Goal: Task Accomplishment & Management: Manage account settings

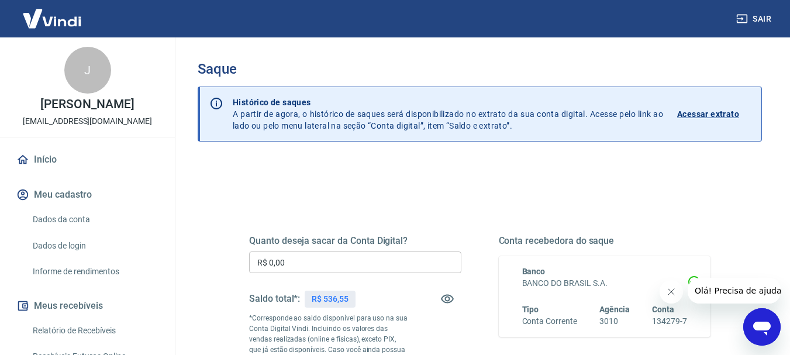
click at [300, 261] on input "R$ 0,00" at bounding box center [355, 262] width 212 height 22
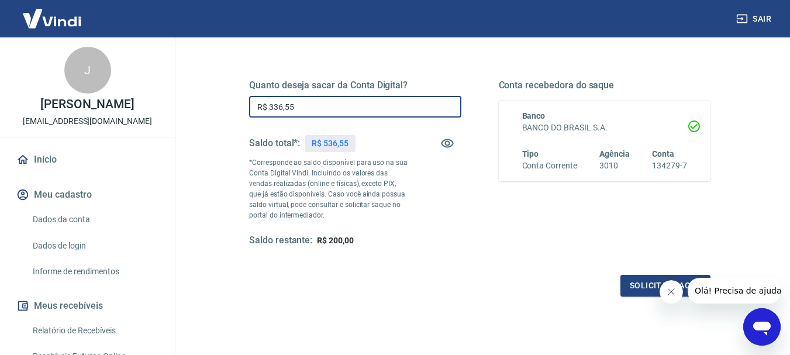
scroll to position [175, 0]
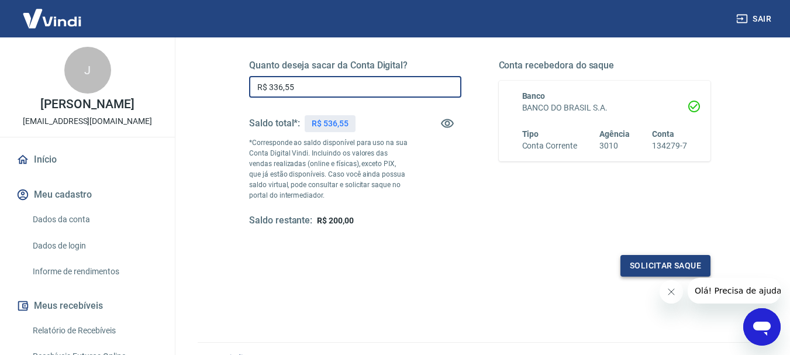
type input "R$ 336,55"
click at [671, 261] on button "Solicitar saque" at bounding box center [666, 266] width 90 height 22
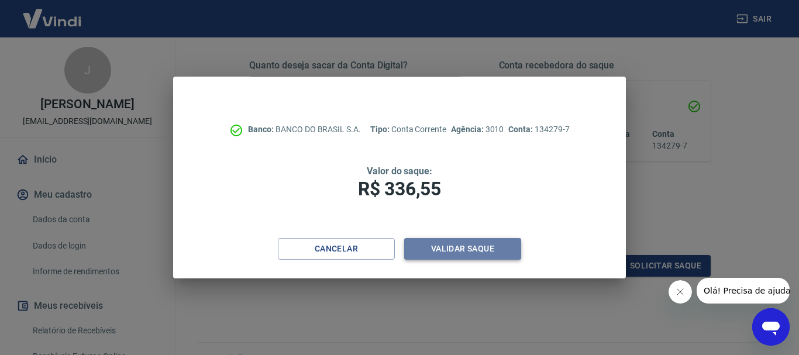
click at [443, 248] on button "Validar saque" at bounding box center [462, 249] width 117 height 22
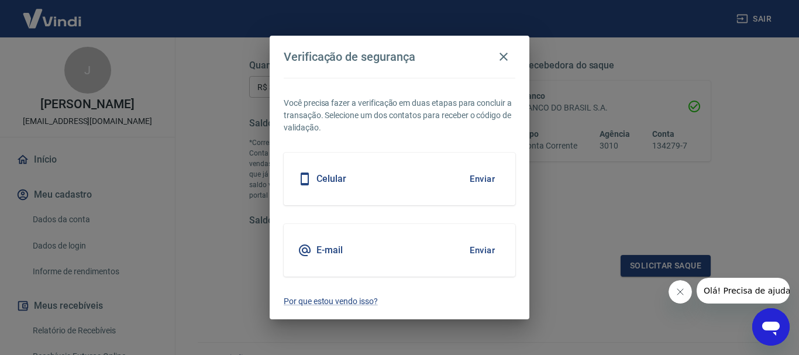
click at [485, 252] on button "Enviar" at bounding box center [482, 250] width 38 height 25
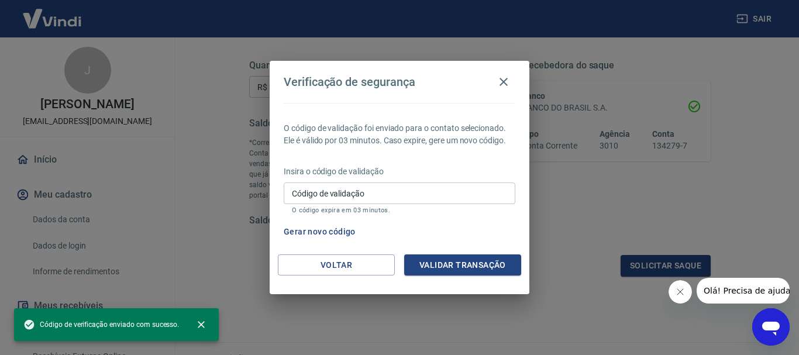
click at [311, 230] on button "Gerar novo código" at bounding box center [319, 232] width 81 height 22
click at [309, 228] on button "Gerar novo código" at bounding box center [319, 232] width 81 height 22
click at [322, 232] on button "Gerar novo código" at bounding box center [319, 232] width 81 height 22
click at [392, 198] on input "Código de validação" at bounding box center [400, 193] width 232 height 22
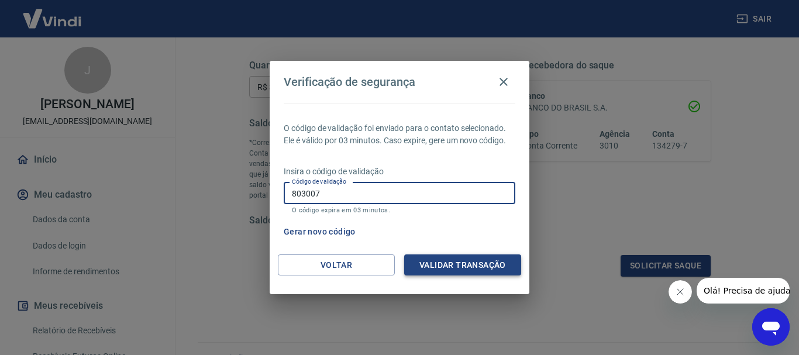
type input "803007"
click at [426, 259] on button "Validar transação" at bounding box center [462, 265] width 117 height 22
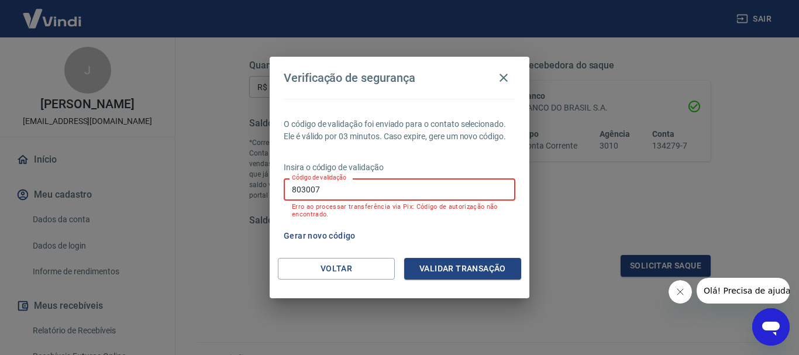
click at [329, 191] on input "803007" at bounding box center [400, 189] width 232 height 22
type input "318322"
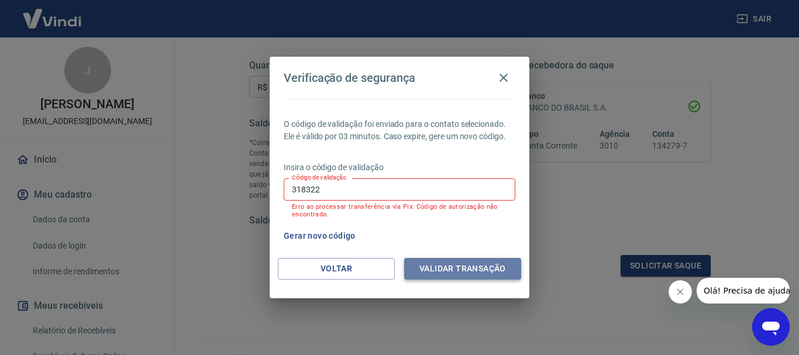
click at [468, 270] on button "Validar transação" at bounding box center [462, 269] width 117 height 22
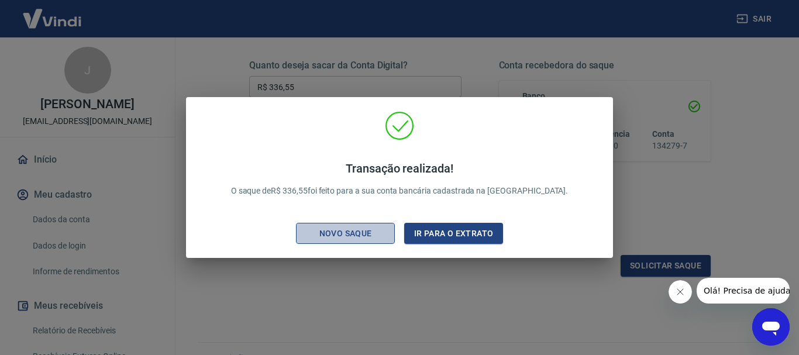
click at [357, 235] on div "Novo saque" at bounding box center [345, 233] width 81 height 15
